Goal: Use online tool/utility

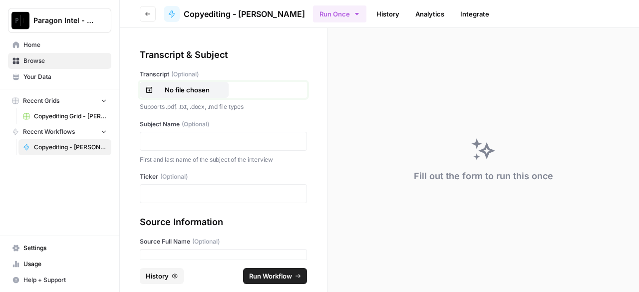
click at [191, 90] on p "No file chosen" at bounding box center [187, 90] width 64 height 10
click at [211, 139] on p at bounding box center [223, 141] width 154 height 10
click at [210, 148] on div "*********" at bounding box center [223, 141] width 167 height 19
click at [210, 142] on p "*********" at bounding box center [219, 141] width 147 height 10
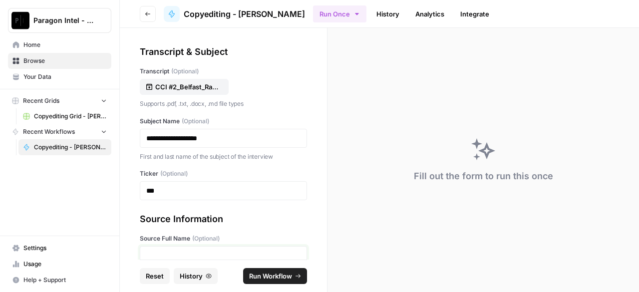
scroll to position [103, 0]
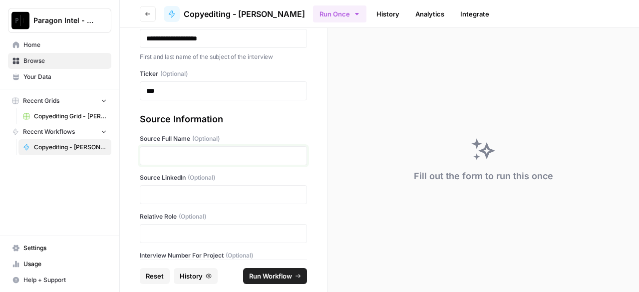
click at [172, 158] on p at bounding box center [223, 156] width 154 height 10
click at [150, 155] on p at bounding box center [223, 156] width 154 height 10
click at [191, 158] on p at bounding box center [223, 156] width 154 height 10
click at [188, 153] on p at bounding box center [223, 156] width 154 height 10
click at [161, 189] on div at bounding box center [223, 194] width 167 height 19
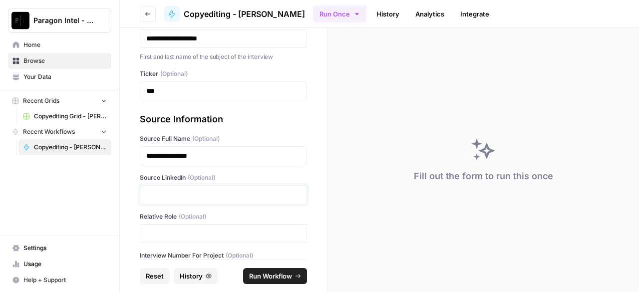
click at [158, 193] on p at bounding box center [223, 195] width 154 height 10
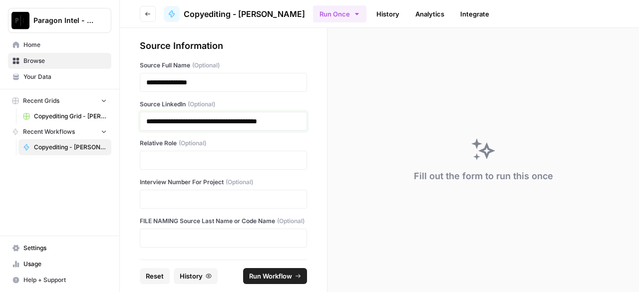
scroll to position [195, 0]
click at [148, 155] on p at bounding box center [223, 160] width 154 height 10
click at [185, 155] on p at bounding box center [223, 160] width 154 height 10
click at [183, 194] on p at bounding box center [223, 199] width 154 height 10
click at [172, 235] on p at bounding box center [223, 238] width 154 height 10
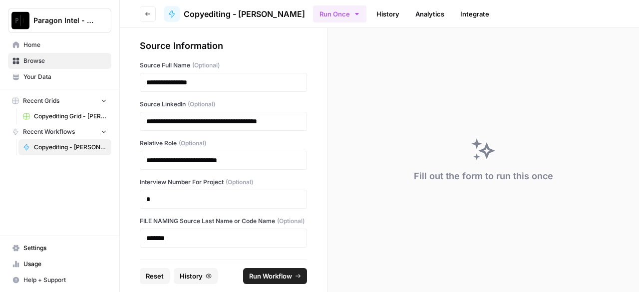
click at [271, 280] on span "Run Workflow" at bounding box center [270, 276] width 43 height 10
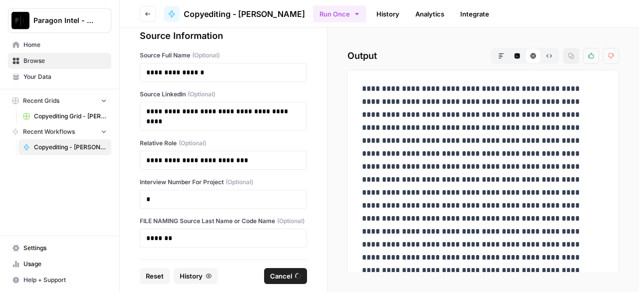
scroll to position [0, 0]
